Goal: Information Seeking & Learning: Learn about a topic

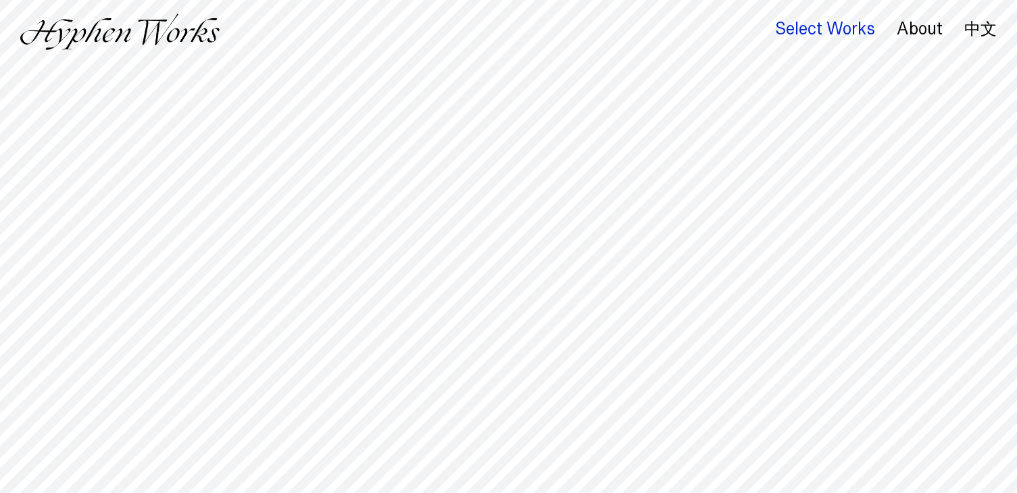
click at [829, 32] on div "Select Works" at bounding box center [825, 29] width 100 height 19
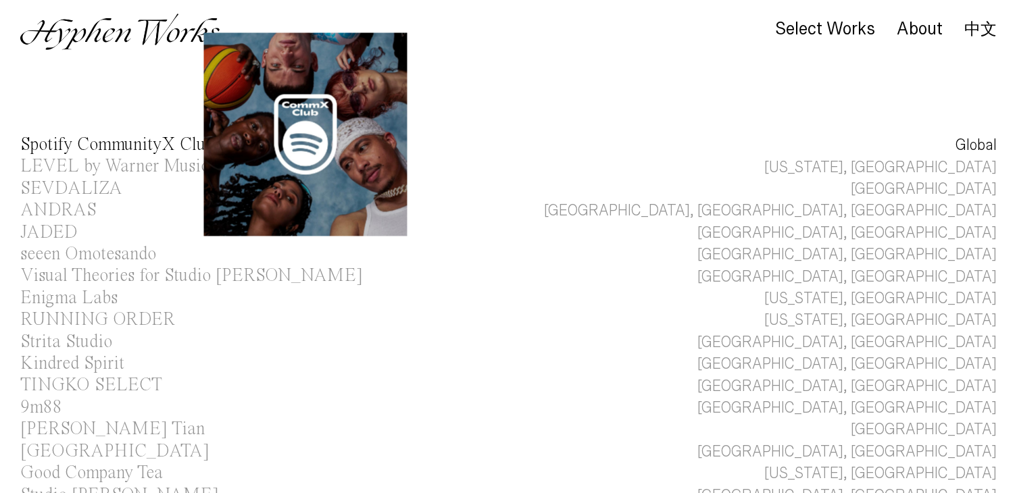
click at [104, 143] on div "Spotify CommunityX Clubs" at bounding box center [120, 145] width 200 height 18
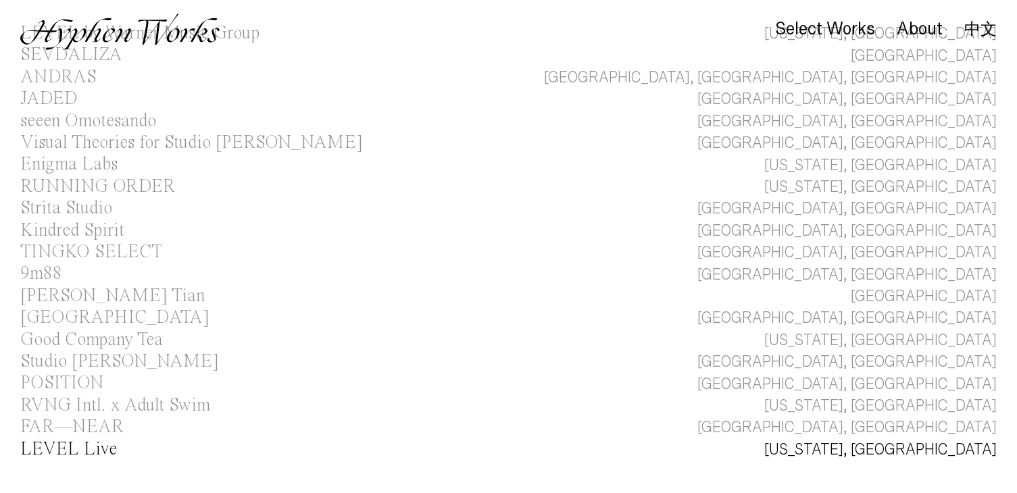
scroll to position [597, 0]
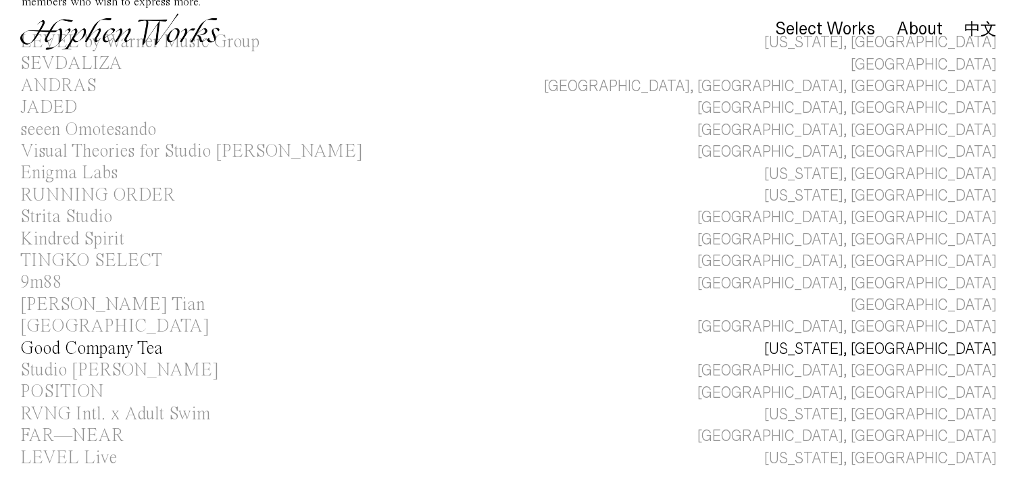
click at [65, 340] on div "Good Company Tea" at bounding box center [91, 349] width 143 height 18
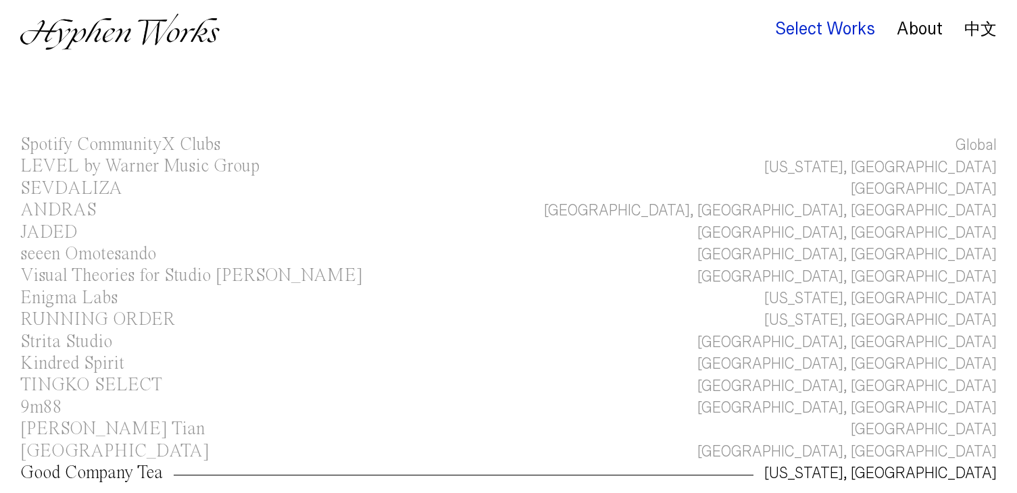
click at [823, 20] on div "Select Works" at bounding box center [825, 29] width 100 height 19
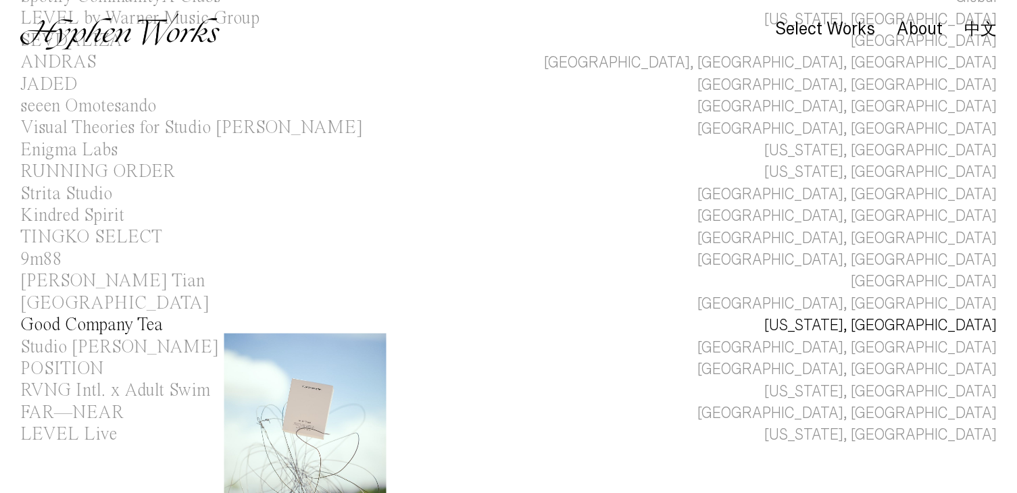
scroll to position [159, 0]
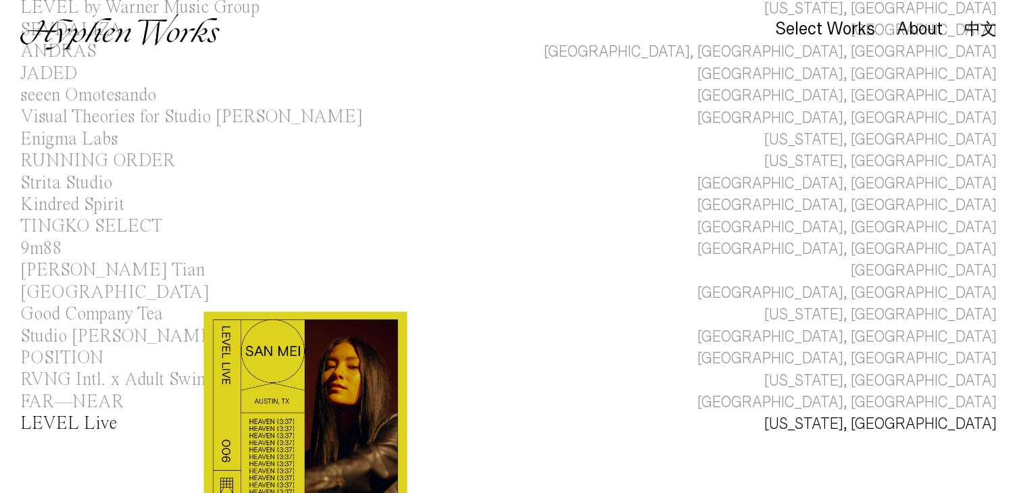
click at [64, 418] on div "LEVEL Live" at bounding box center [68, 424] width 97 height 18
